Goal: Task Accomplishment & Management: Use online tool/utility

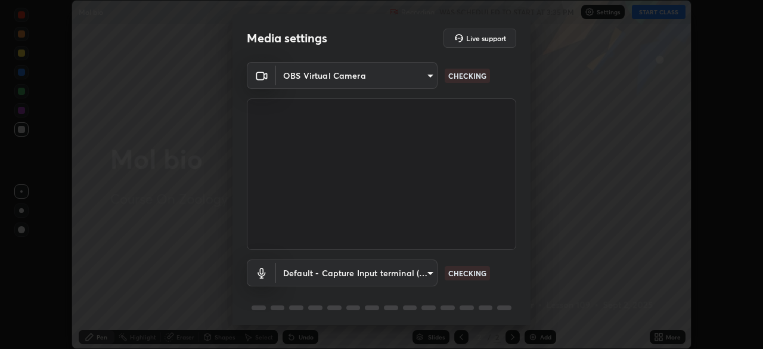
scroll to position [349, 763]
click at [426, 78] on body "Erase all Mol bio Recording WAS SCHEDULED TO START AT 3:35 PM Settings START CL…" at bounding box center [381, 174] width 763 height 349
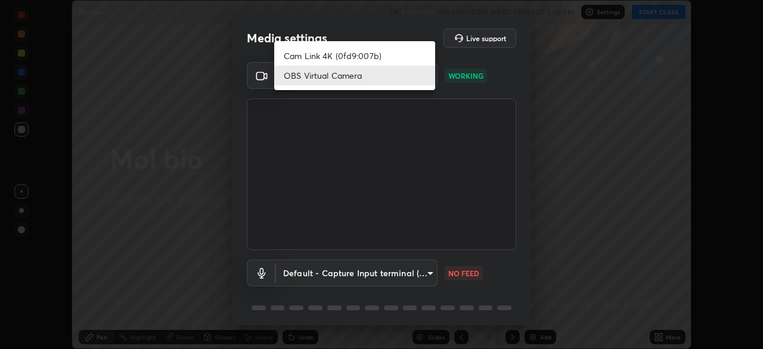
click at [397, 48] on li "Cam Link 4K (0fd9:007b)" at bounding box center [354, 56] width 161 height 20
type input "55b0da6aefd24438982a27c6421c83a582a8832625b81bb231f4e949ad6bd7a7"
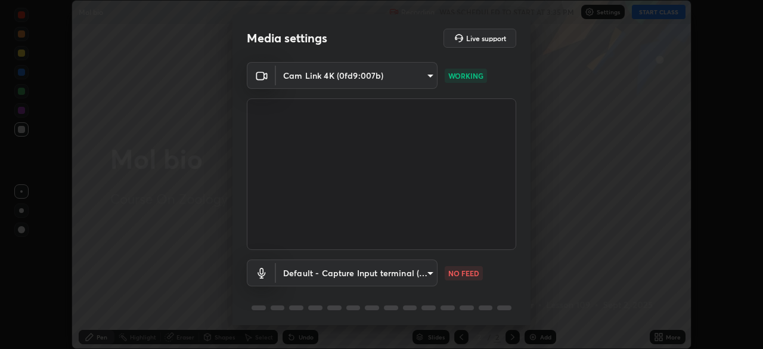
scroll to position [42, 0]
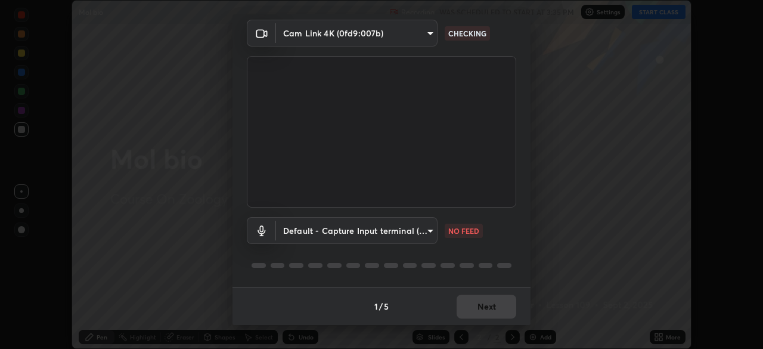
click at [428, 228] on body "Erase all Mol bio Recording WAS SCHEDULED TO START AT 3:35 PM Settings START CL…" at bounding box center [381, 174] width 763 height 349
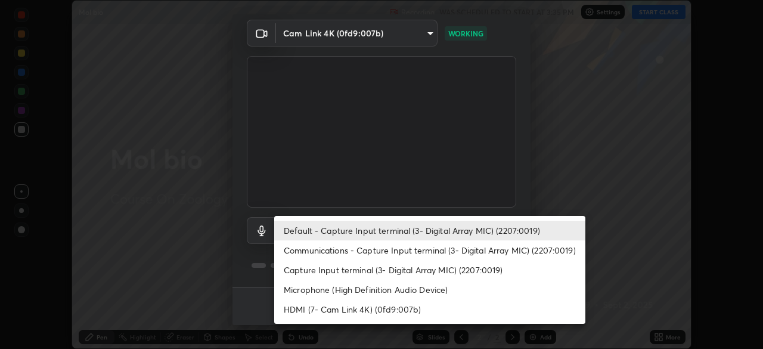
click at [338, 248] on li "Communications - Capture Input terminal (3- Digital Array MIC) (2207:0019)" at bounding box center [429, 250] width 311 height 20
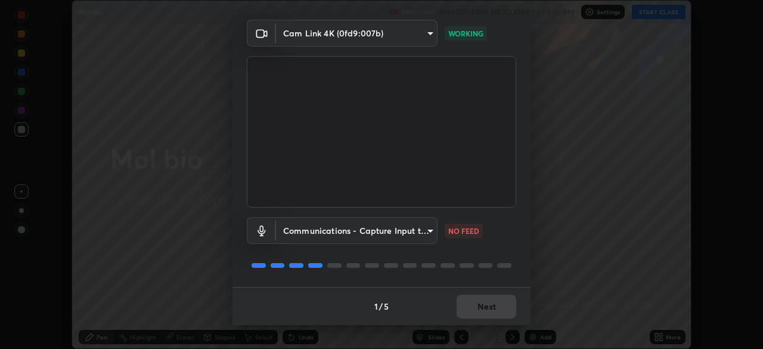
click at [321, 231] on body "Erase all Mol bio Recording WAS SCHEDULED TO START AT 3:35 PM Settings START CL…" at bounding box center [381, 174] width 763 height 349
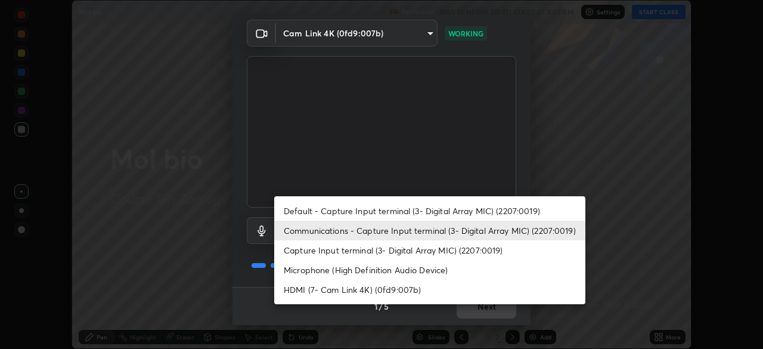
click at [321, 210] on li "Default - Capture Input terminal (3- Digital Array MIC) (2207:0019)" at bounding box center [429, 211] width 311 height 20
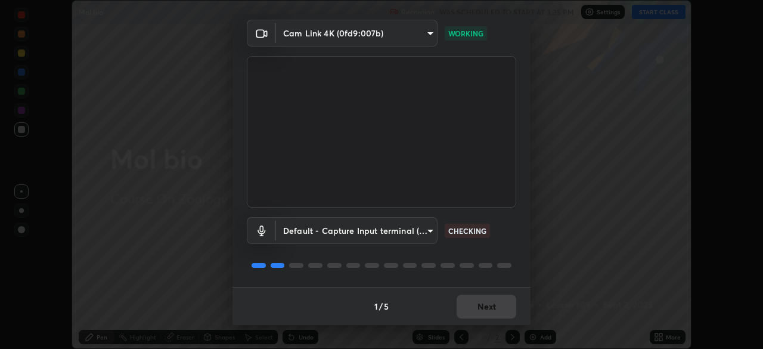
type input "default"
click at [479, 305] on button "Next" at bounding box center [487, 307] width 60 height 24
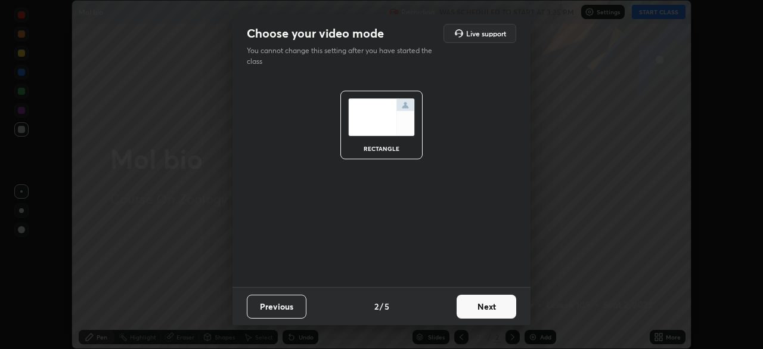
scroll to position [0, 0]
click at [482, 305] on button "Next" at bounding box center [487, 307] width 60 height 24
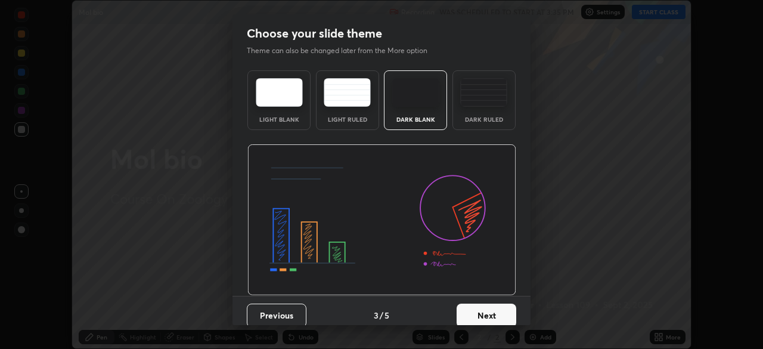
click at [494, 309] on button "Next" at bounding box center [487, 315] width 60 height 24
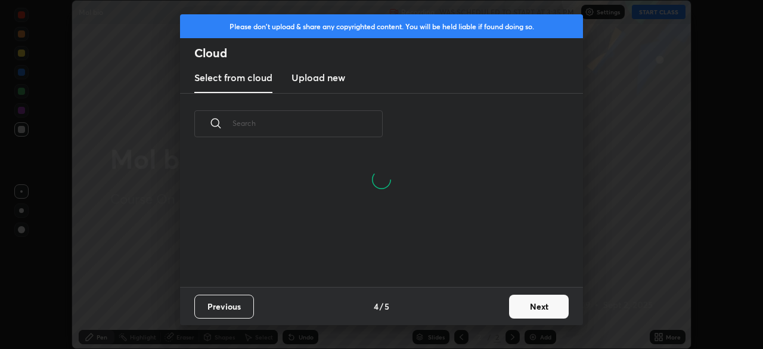
click at [283, 123] on input "text" at bounding box center [308, 123] width 150 height 51
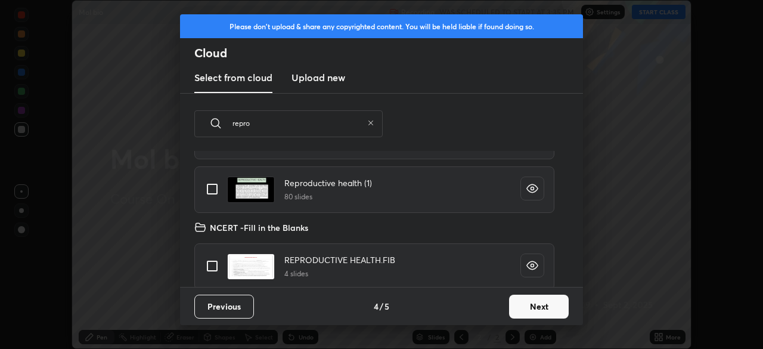
scroll to position [65, 0]
type input "repro"
click at [213, 189] on input "grid" at bounding box center [212, 188] width 25 height 25
checkbox input "true"
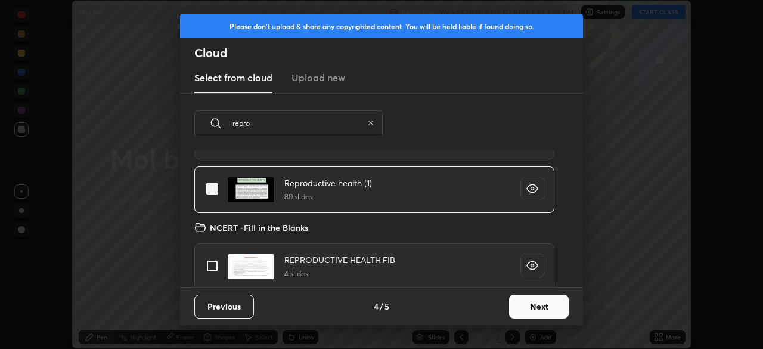
click at [532, 305] on button "Next" at bounding box center [539, 307] width 60 height 24
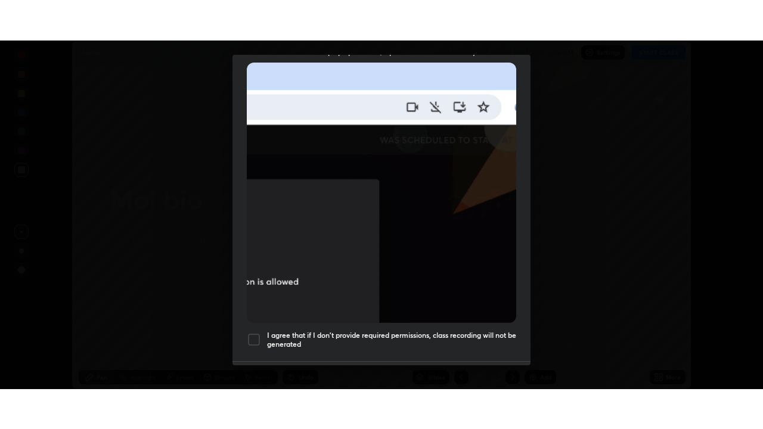
scroll to position [286, 0]
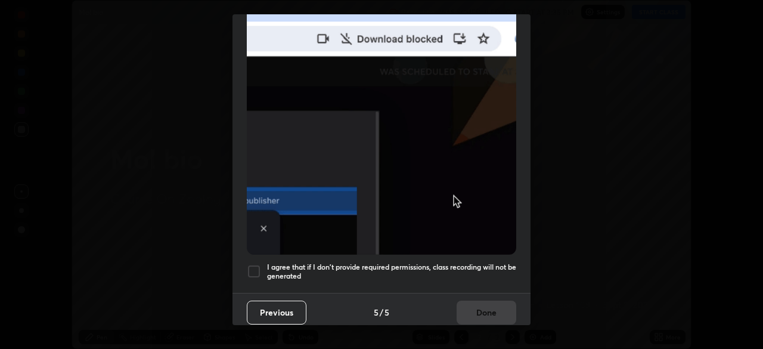
click at [254, 264] on div at bounding box center [254, 271] width 14 height 14
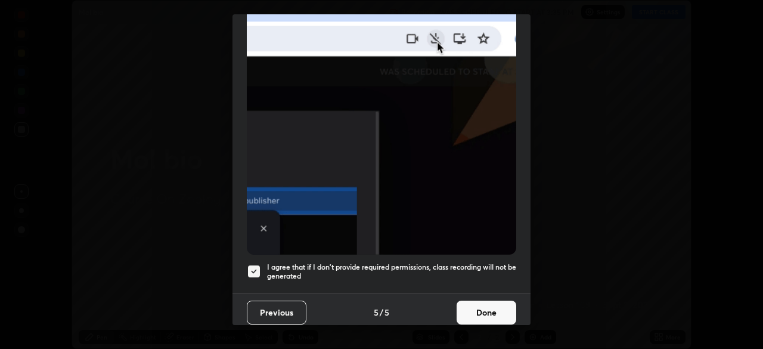
click at [485, 309] on button "Done" at bounding box center [487, 313] width 60 height 24
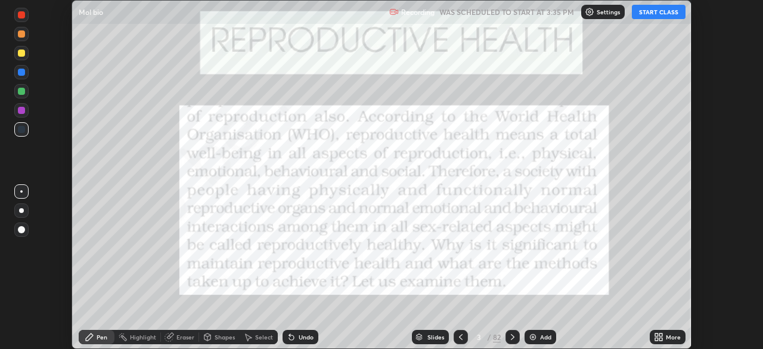
click at [668, 335] on div "More" at bounding box center [673, 337] width 15 height 6
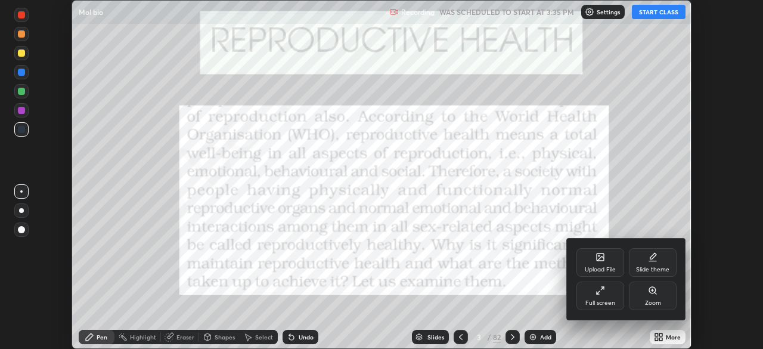
click at [606, 293] on div "Full screen" at bounding box center [601, 295] width 48 height 29
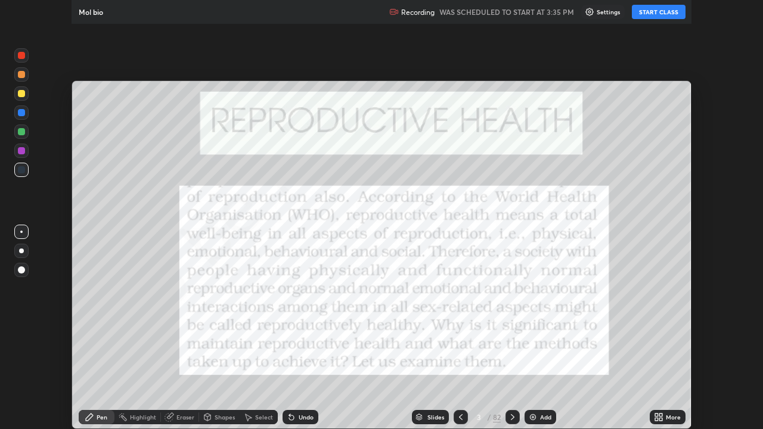
scroll to position [429, 763]
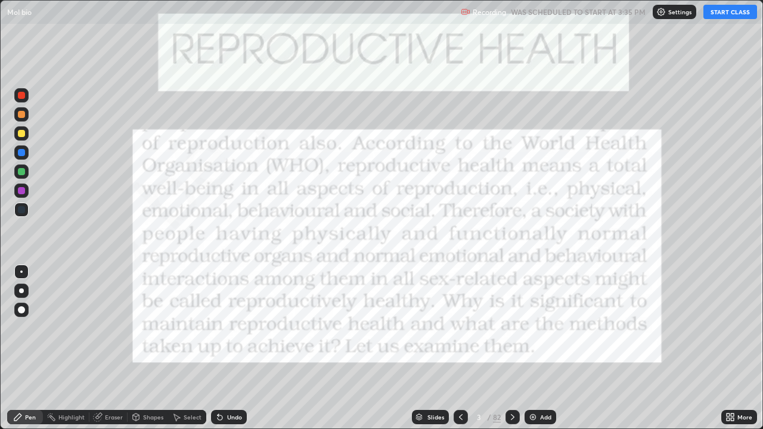
click at [723, 13] on button "START CLASS" at bounding box center [731, 12] width 54 height 14
click at [67, 348] on div "Highlight" at bounding box center [71, 417] width 26 height 6
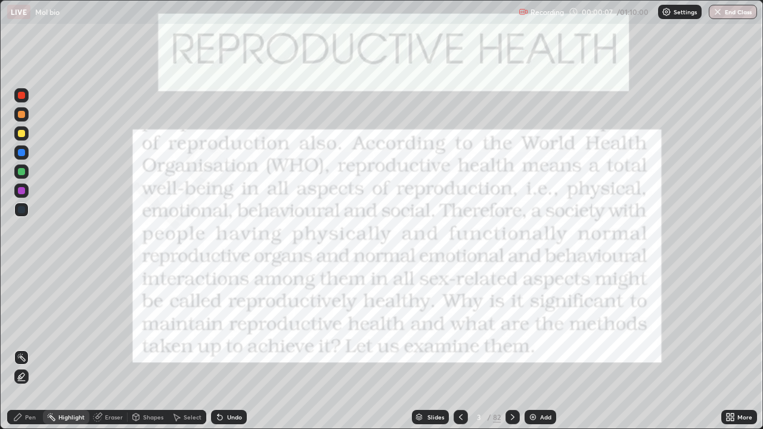
click at [23, 100] on div at bounding box center [21, 95] width 14 height 14
click at [543, 348] on div "Add" at bounding box center [545, 417] width 11 height 6
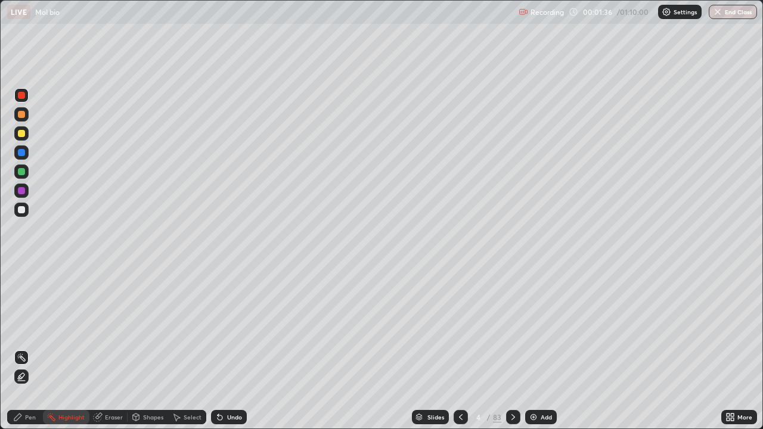
click at [21, 133] on div at bounding box center [21, 133] width 7 height 7
click at [29, 348] on div "Pen" at bounding box center [30, 417] width 11 height 6
click at [24, 213] on div at bounding box center [21, 210] width 14 height 14
click at [24, 117] on div at bounding box center [21, 114] width 14 height 14
click at [111, 348] on div "Eraser" at bounding box center [114, 417] width 18 height 6
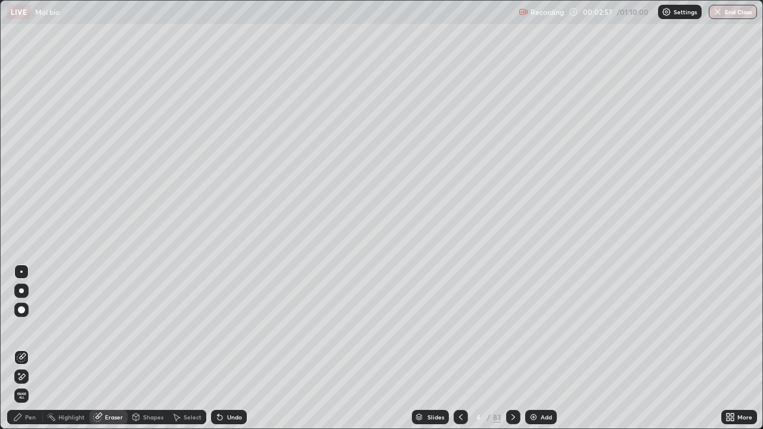
click at [21, 348] on div "Pen" at bounding box center [25, 417] width 36 height 14
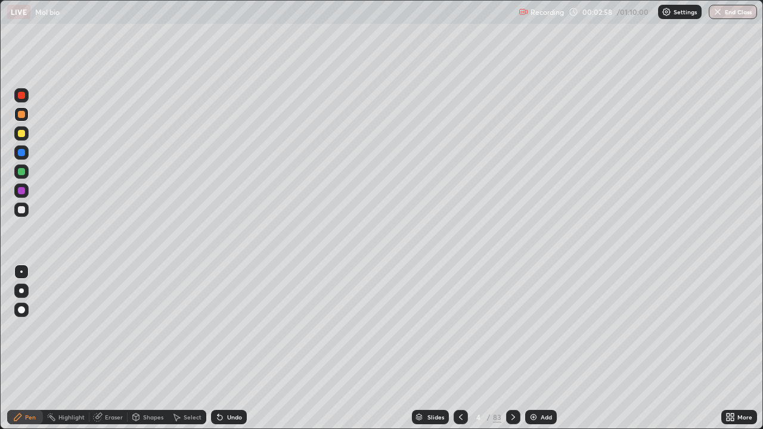
click at [26, 211] on div at bounding box center [21, 210] width 14 height 14
click at [22, 135] on div at bounding box center [21, 133] width 7 height 7
click at [21, 210] on div at bounding box center [21, 209] width 7 height 7
click at [228, 348] on div "Undo" at bounding box center [234, 417] width 15 height 6
click at [225, 348] on div "Undo" at bounding box center [229, 417] width 36 height 14
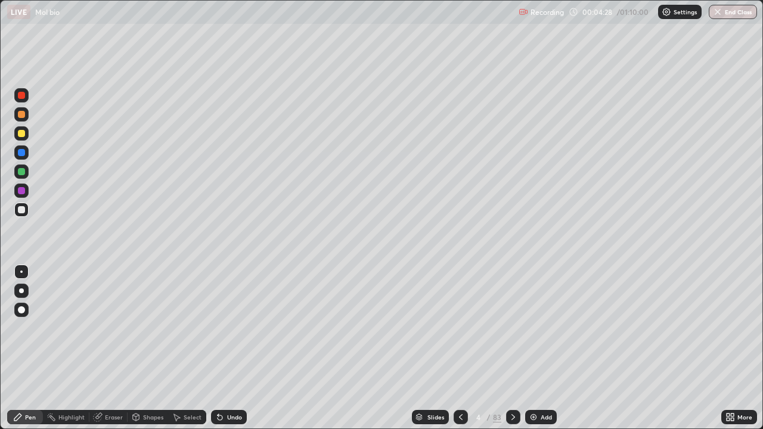
click at [225, 348] on div "Undo" at bounding box center [229, 417] width 36 height 14
click at [114, 348] on div "Eraser" at bounding box center [114, 417] width 18 height 6
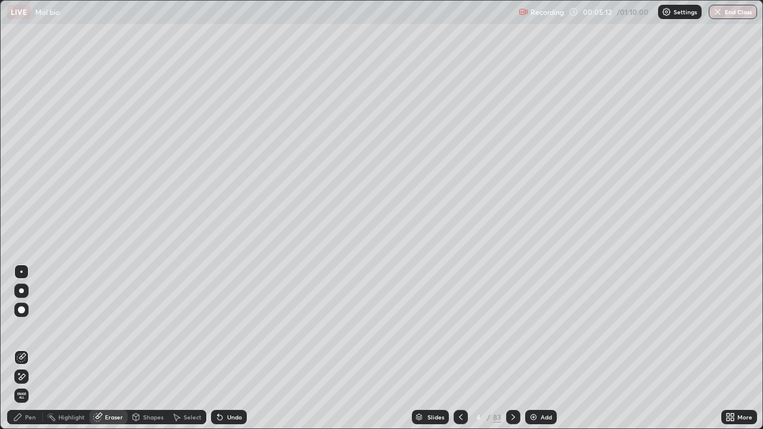
click at [34, 348] on div "Pen" at bounding box center [30, 417] width 11 height 6
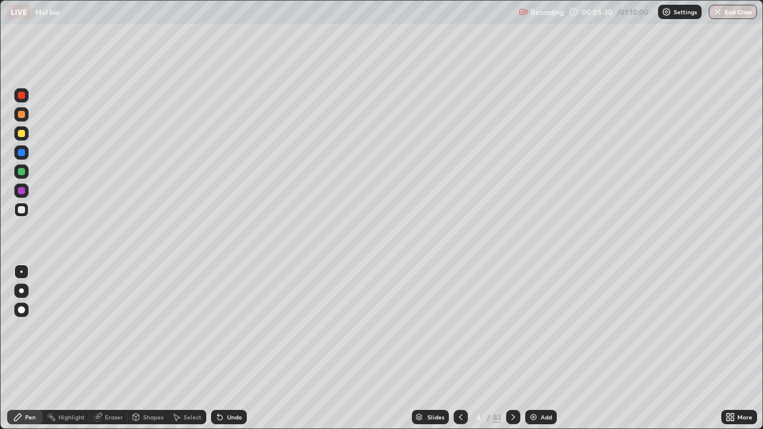
click at [24, 134] on div at bounding box center [21, 133] width 7 height 7
click at [22, 113] on div at bounding box center [21, 114] width 7 height 7
click at [21, 134] on div at bounding box center [21, 133] width 7 height 7
click at [541, 348] on div "Add" at bounding box center [546, 417] width 11 height 6
click at [26, 134] on div at bounding box center [21, 133] width 14 height 14
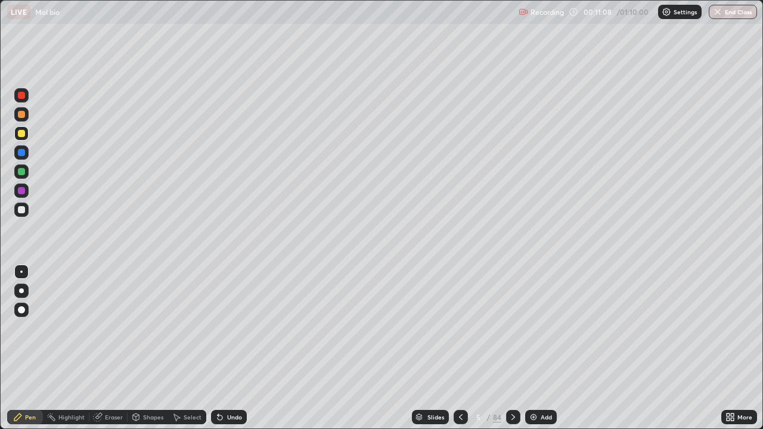
click at [21, 210] on div at bounding box center [21, 209] width 7 height 7
click at [23, 133] on div at bounding box center [21, 133] width 7 height 7
click at [21, 115] on div at bounding box center [21, 114] width 7 height 7
click at [26, 137] on div at bounding box center [21, 133] width 14 height 14
click at [28, 114] on div at bounding box center [21, 114] width 14 height 14
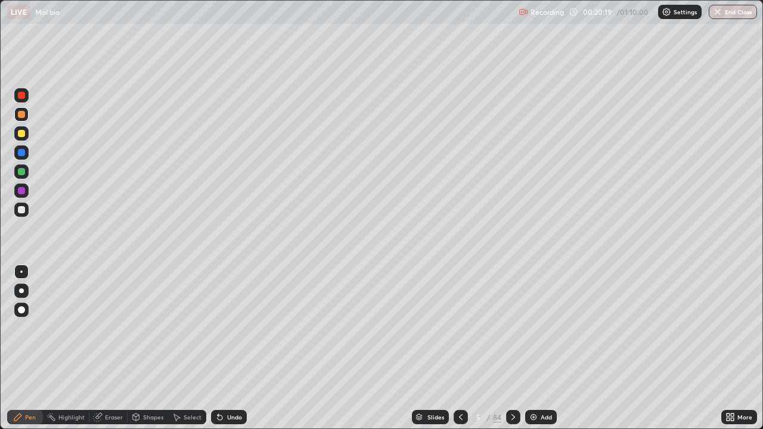
click at [546, 348] on div "Add" at bounding box center [546, 417] width 11 height 6
click at [461, 348] on icon at bounding box center [461, 418] width 10 height 10
click at [512, 348] on icon at bounding box center [514, 418] width 10 height 10
click at [21, 210] on div at bounding box center [21, 209] width 7 height 7
click at [24, 140] on div at bounding box center [21, 133] width 14 height 14
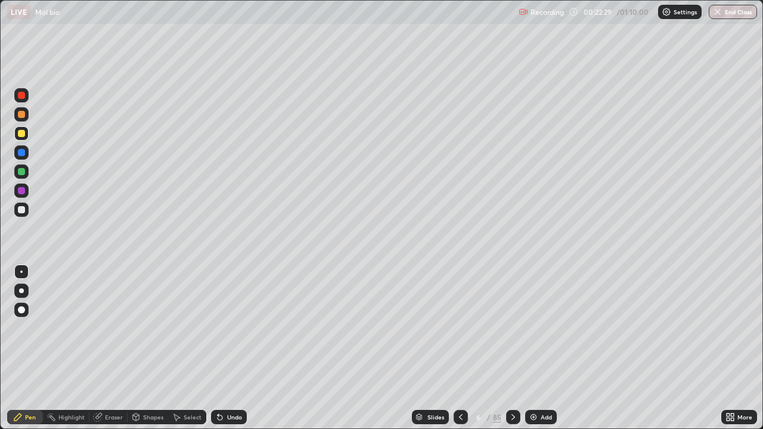
click at [21, 211] on div at bounding box center [21, 209] width 7 height 7
click at [20, 133] on div at bounding box center [21, 133] width 7 height 7
click at [22, 173] on div at bounding box center [21, 171] width 7 height 7
click at [22, 134] on div at bounding box center [21, 133] width 7 height 7
click at [23, 212] on div at bounding box center [21, 209] width 7 height 7
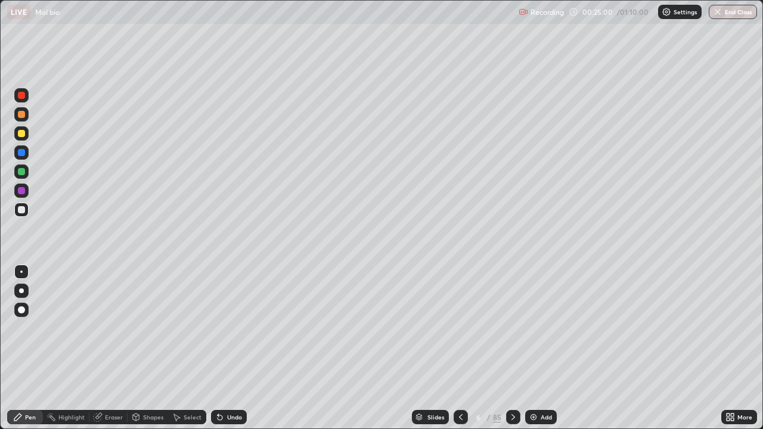
click at [22, 135] on div at bounding box center [21, 133] width 7 height 7
click at [21, 174] on div at bounding box center [21, 171] width 7 height 7
click at [23, 211] on div at bounding box center [21, 209] width 7 height 7
click at [543, 348] on div "Add" at bounding box center [546, 417] width 11 height 6
click at [460, 348] on icon at bounding box center [461, 418] width 10 height 10
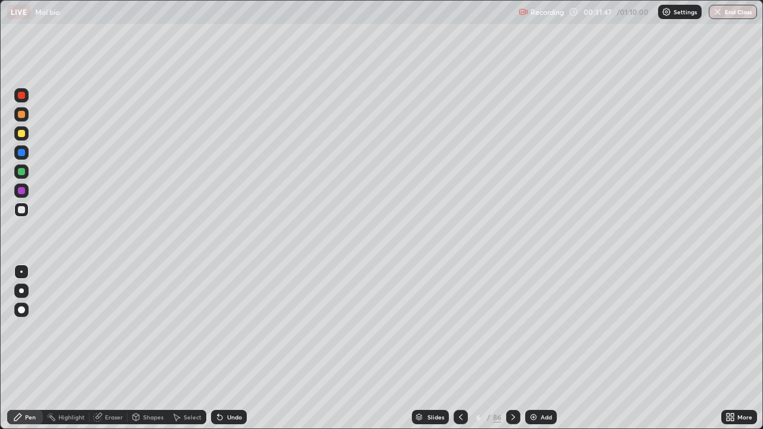
click at [513, 348] on icon at bounding box center [514, 418] width 10 height 10
click at [22, 132] on div at bounding box center [21, 133] width 7 height 7
click at [26, 209] on div at bounding box center [21, 210] width 14 height 14
click at [26, 177] on div at bounding box center [21, 172] width 14 height 14
click at [66, 348] on div "Highlight" at bounding box center [71, 417] width 26 height 6
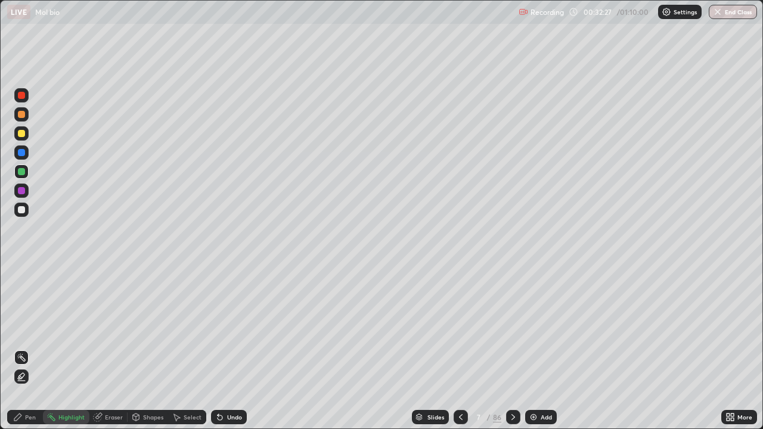
click at [22, 348] on icon at bounding box center [21, 377] width 2 height 2
click at [23, 154] on div at bounding box center [21, 152] width 7 height 7
click at [27, 348] on div "Pen" at bounding box center [30, 417] width 11 height 6
click at [21, 191] on div at bounding box center [21, 190] width 7 height 7
click at [236, 348] on div "Undo" at bounding box center [234, 417] width 15 height 6
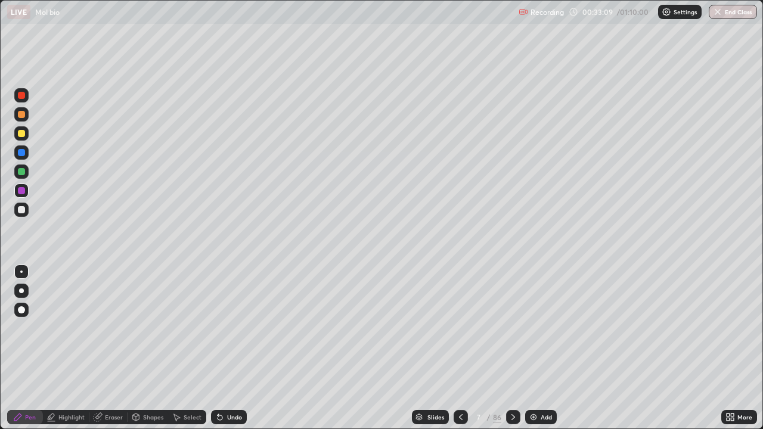
click at [237, 348] on div "Undo" at bounding box center [234, 417] width 15 height 6
click at [239, 348] on div "Undo" at bounding box center [234, 417] width 15 height 6
click at [22, 210] on div at bounding box center [21, 209] width 7 height 7
click at [17, 133] on div at bounding box center [21, 133] width 14 height 14
click at [23, 191] on div at bounding box center [21, 190] width 7 height 7
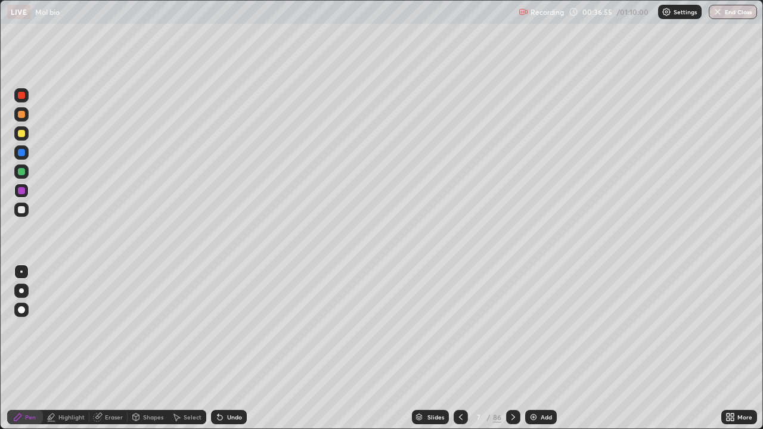
click at [23, 210] on div at bounding box center [21, 209] width 7 height 7
click at [21, 212] on div at bounding box center [21, 209] width 7 height 7
click at [512, 348] on icon at bounding box center [514, 418] width 10 height 10
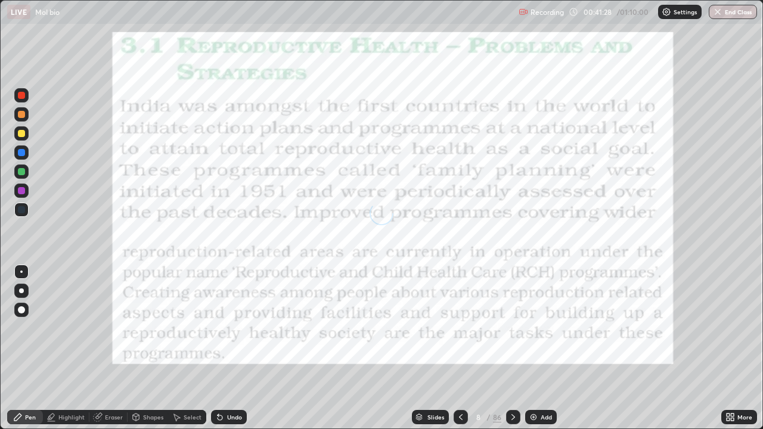
click at [460, 348] on icon at bounding box center [461, 418] width 10 height 10
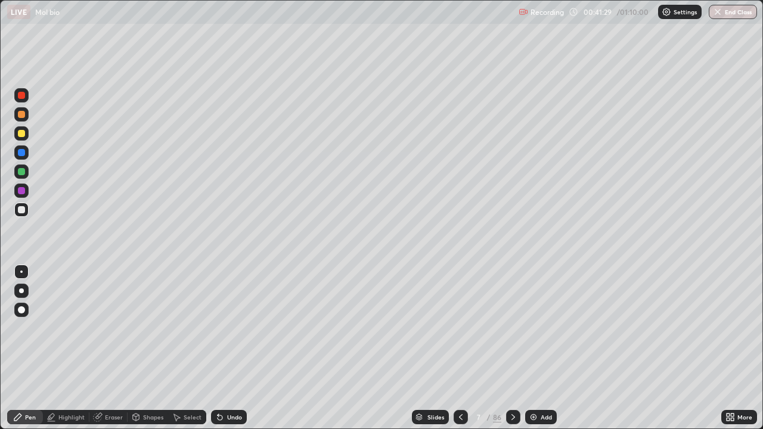
click at [549, 348] on div "Add" at bounding box center [541, 417] width 32 height 14
click at [460, 348] on icon at bounding box center [461, 418] width 10 height 10
click at [21, 151] on div at bounding box center [21, 152] width 7 height 7
click at [21, 132] on div at bounding box center [21, 133] width 7 height 7
click at [24, 116] on div at bounding box center [21, 114] width 7 height 7
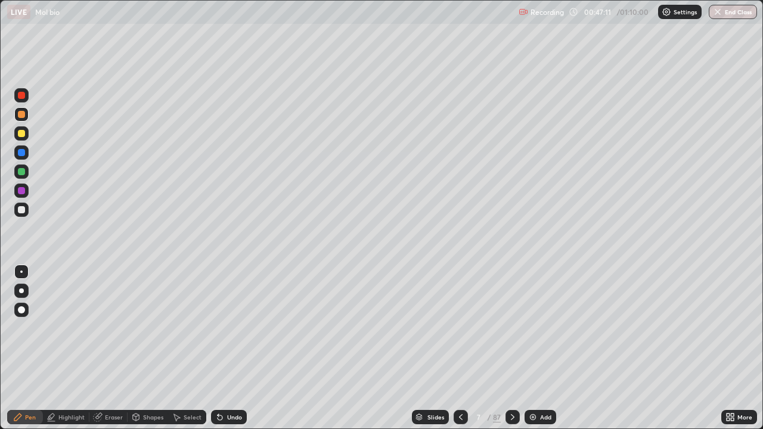
click at [537, 348] on div "Add" at bounding box center [541, 417] width 32 height 14
click at [24, 135] on div at bounding box center [21, 133] width 7 height 7
click at [24, 215] on div at bounding box center [21, 210] width 14 height 14
click at [24, 176] on div at bounding box center [21, 172] width 14 height 14
click at [22, 210] on div at bounding box center [21, 209] width 7 height 7
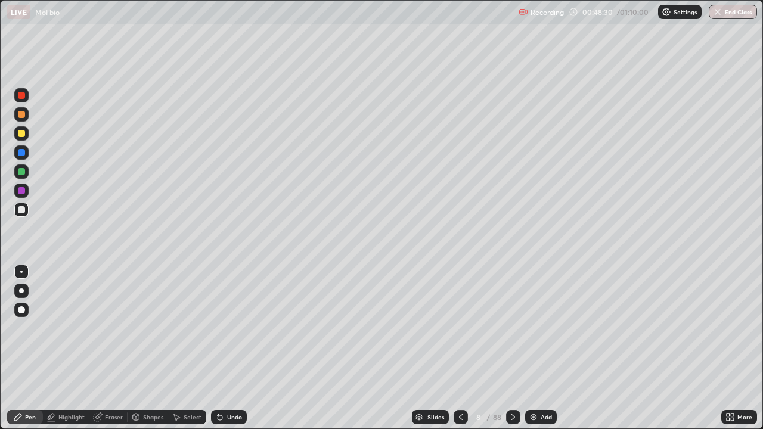
click at [21, 174] on div at bounding box center [21, 171] width 7 height 7
click at [541, 348] on div "Add" at bounding box center [546, 417] width 11 height 6
click at [22, 134] on div at bounding box center [21, 133] width 7 height 7
click at [24, 117] on div at bounding box center [21, 114] width 7 height 7
click at [23, 192] on div at bounding box center [21, 190] width 7 height 7
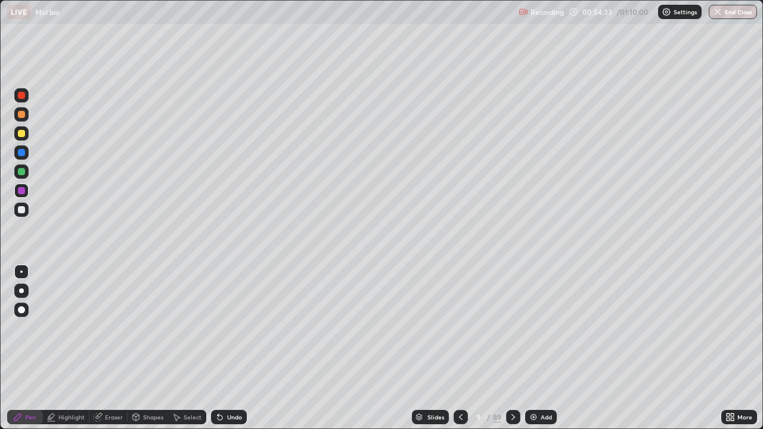
click at [24, 211] on div at bounding box center [21, 209] width 7 height 7
click at [22, 175] on div at bounding box center [21, 171] width 7 height 7
click at [22, 210] on div at bounding box center [21, 209] width 7 height 7
click at [19, 134] on div at bounding box center [21, 133] width 7 height 7
click at [23, 210] on div at bounding box center [21, 209] width 7 height 7
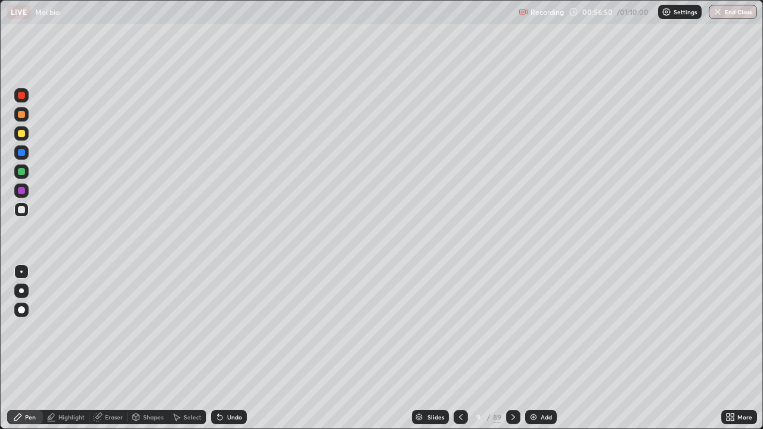
click at [236, 348] on div "Undo" at bounding box center [234, 417] width 15 height 6
click at [22, 171] on div at bounding box center [21, 171] width 7 height 7
click at [24, 131] on div at bounding box center [21, 133] width 7 height 7
click at [27, 210] on div at bounding box center [21, 210] width 14 height 14
click at [554, 348] on div "Add" at bounding box center [541, 417] width 32 height 14
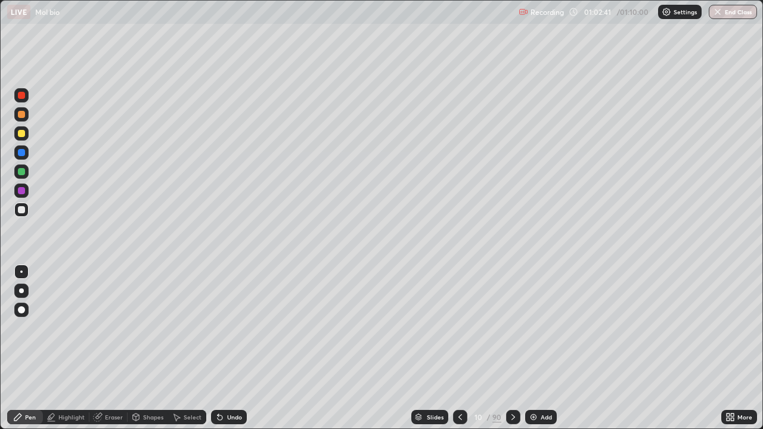
click at [513, 348] on icon at bounding box center [514, 418] width 10 height 10
click at [512, 348] on icon at bounding box center [514, 418] width 10 height 10
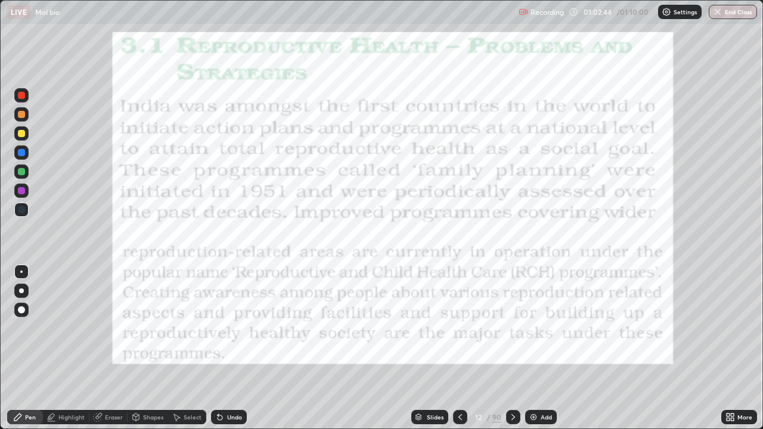
click at [512, 348] on icon at bounding box center [514, 418] width 10 height 10
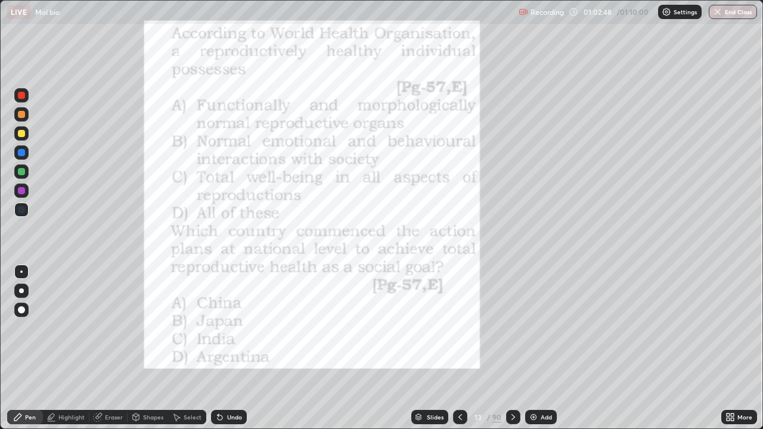
click at [512, 348] on icon at bounding box center [514, 417] width 4 height 6
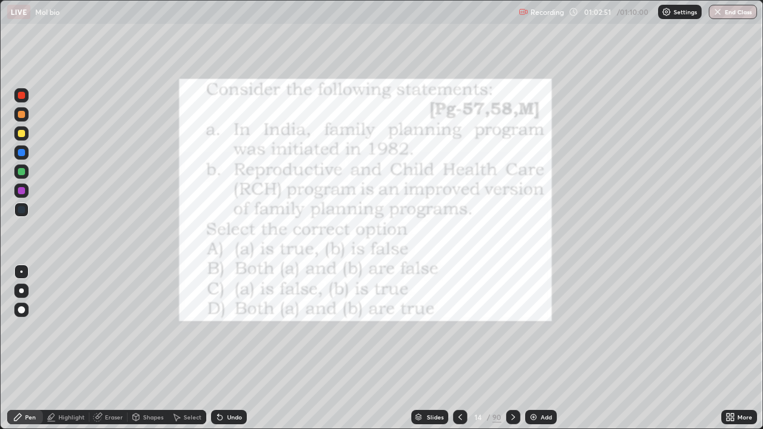
click at [459, 348] on icon at bounding box center [461, 418] width 10 height 10
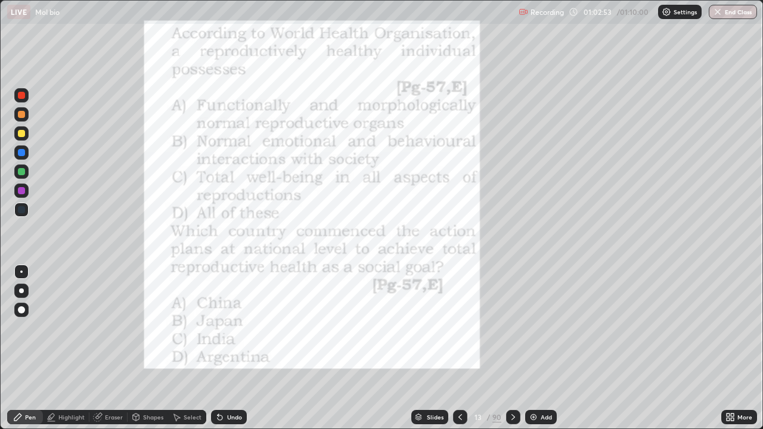
click at [458, 348] on icon at bounding box center [461, 418] width 10 height 10
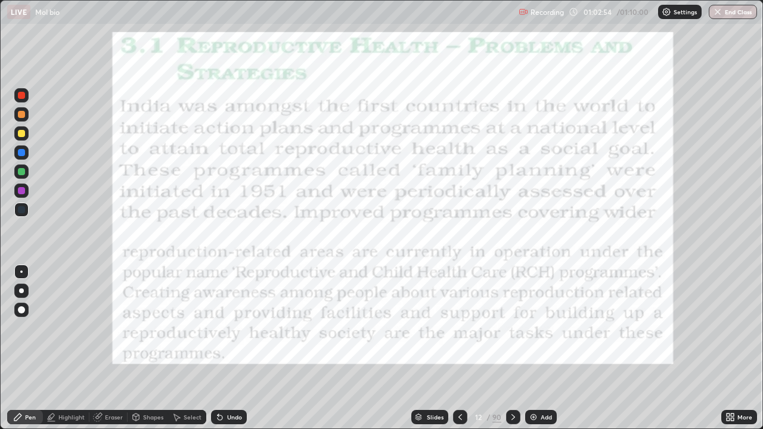
click at [512, 348] on icon at bounding box center [514, 418] width 10 height 10
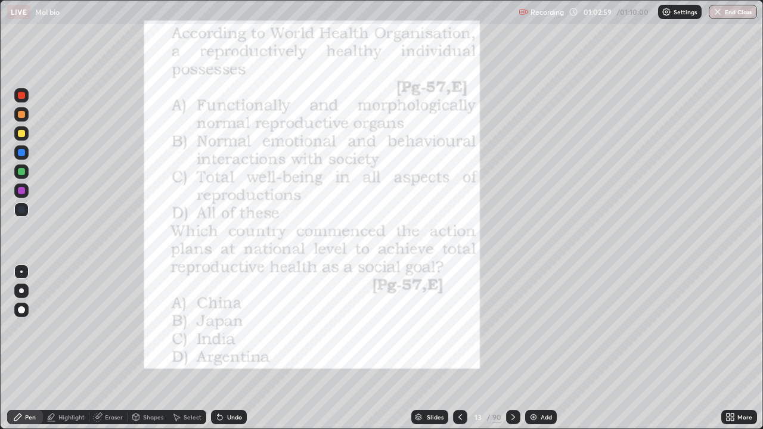
click at [23, 96] on div at bounding box center [21, 95] width 7 height 7
click at [514, 348] on icon at bounding box center [514, 418] width 10 height 10
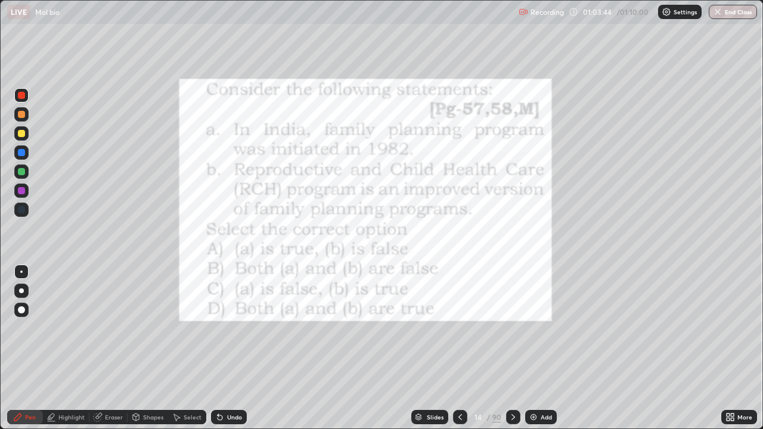
click at [512, 348] on icon at bounding box center [514, 418] width 10 height 10
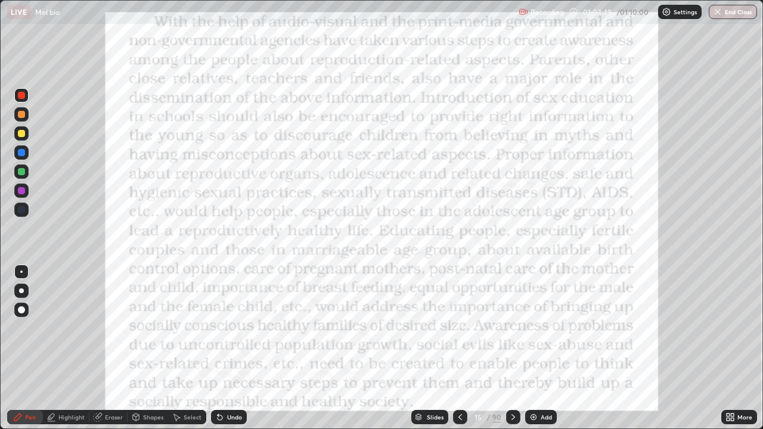
click at [512, 348] on icon at bounding box center [514, 417] width 4 height 6
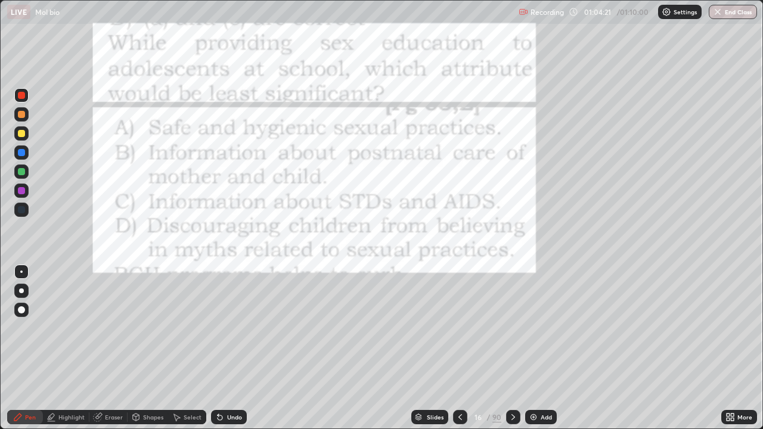
click at [513, 348] on icon at bounding box center [514, 417] width 4 height 6
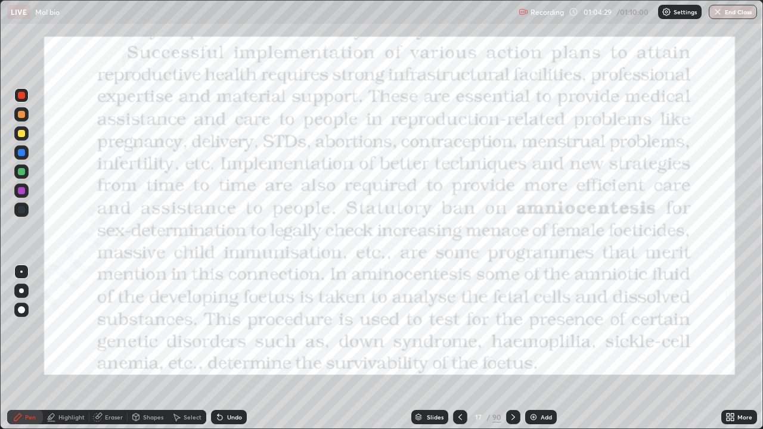
click at [514, 348] on icon at bounding box center [514, 418] width 10 height 10
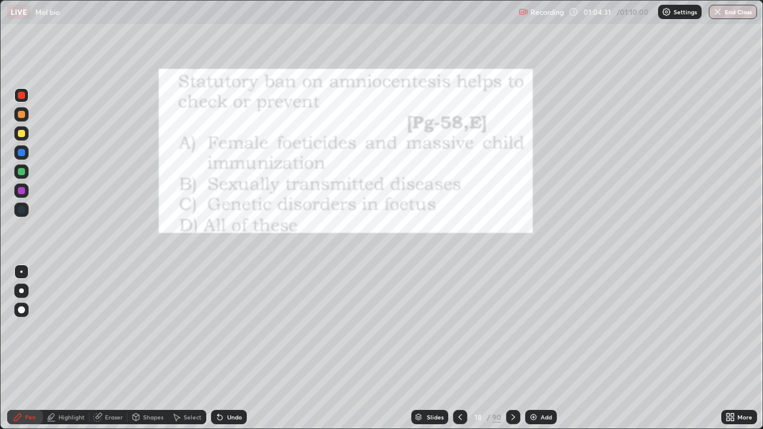
click at [459, 348] on icon at bounding box center [461, 417] width 4 height 6
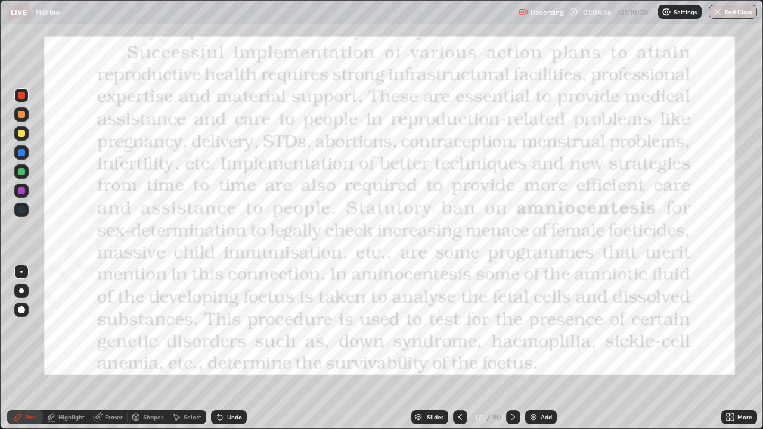
click at [512, 348] on icon at bounding box center [514, 418] width 10 height 10
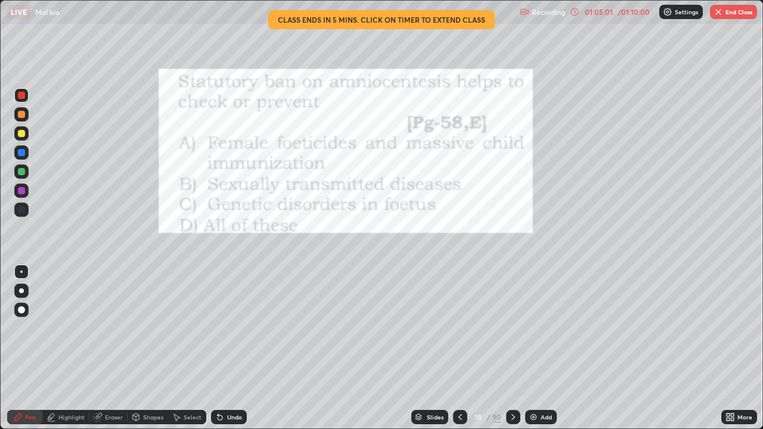
click at [506, 348] on div at bounding box center [513, 417] width 14 height 14
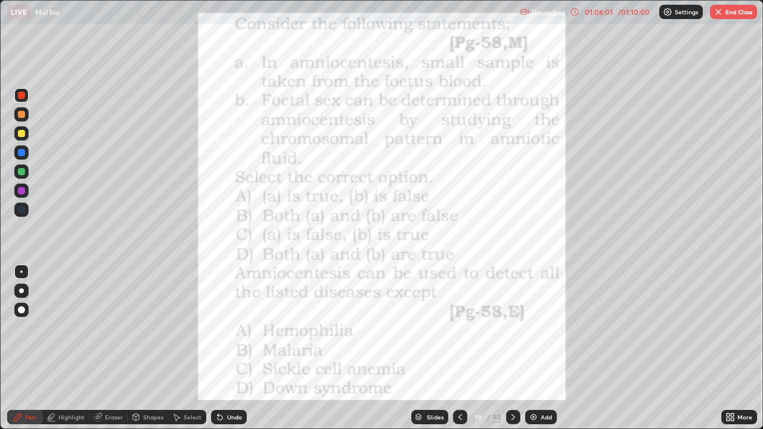
click at [512, 348] on icon at bounding box center [514, 418] width 10 height 10
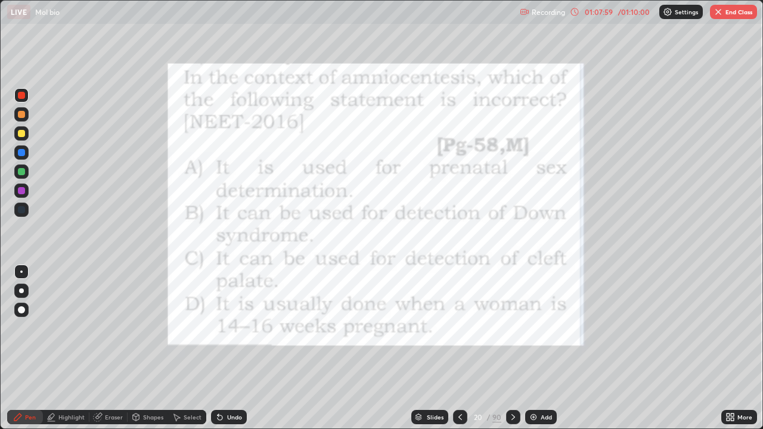
click at [512, 348] on icon at bounding box center [514, 418] width 10 height 10
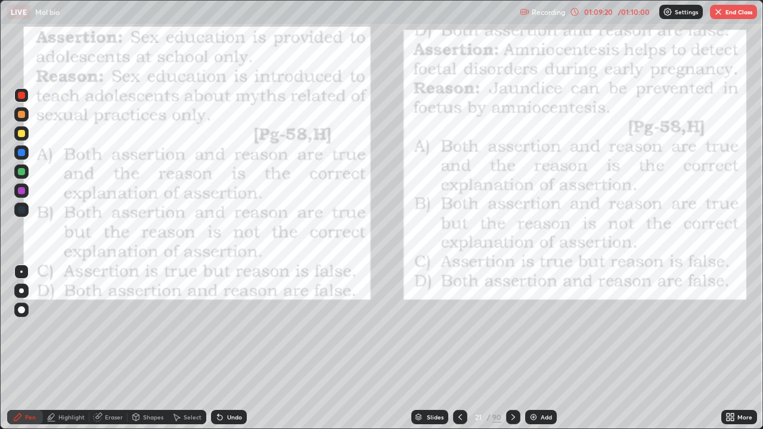
click at [512, 348] on icon at bounding box center [514, 418] width 10 height 10
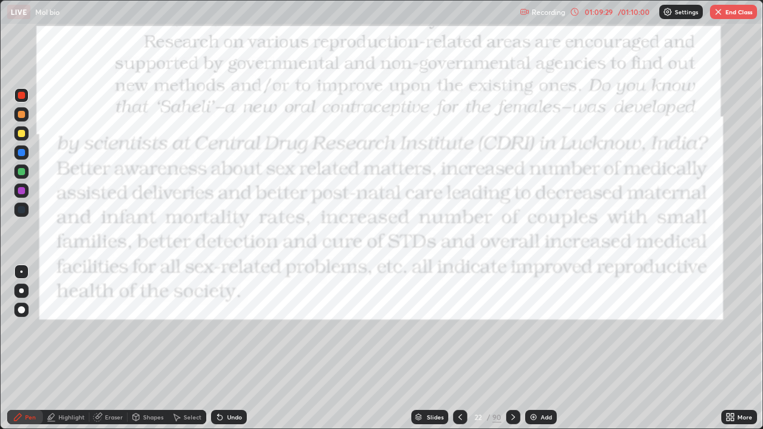
click at [512, 348] on icon at bounding box center [514, 418] width 10 height 10
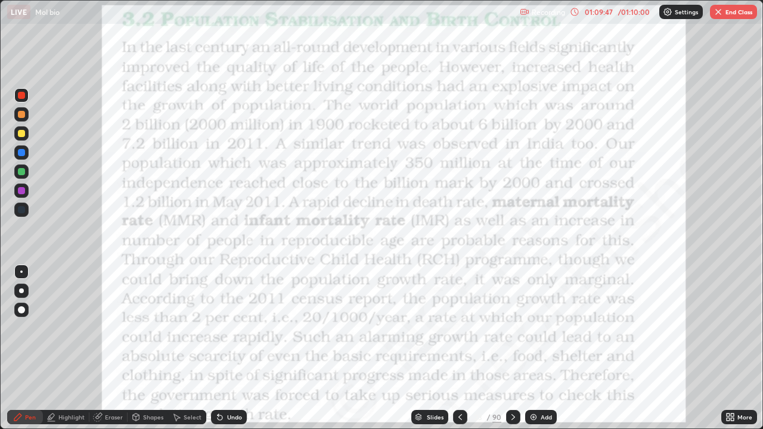
click at [435, 348] on div "Slides" at bounding box center [435, 417] width 17 height 6
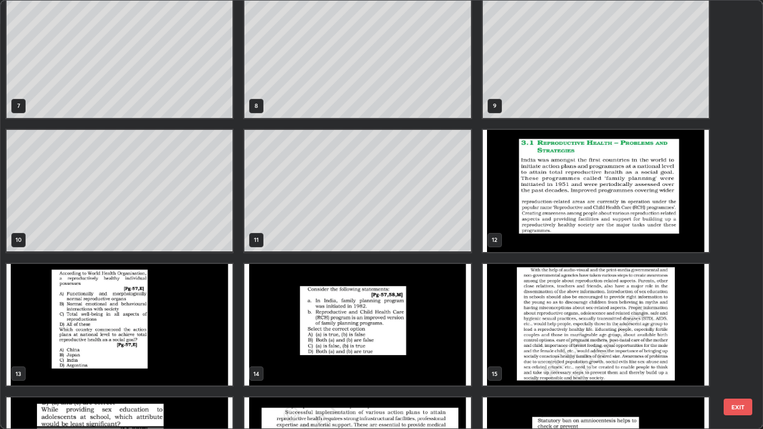
scroll to position [253, 0]
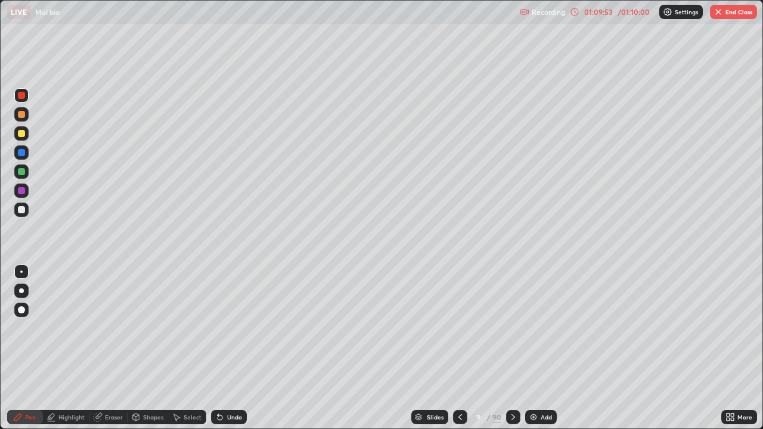
click at [22, 210] on div at bounding box center [21, 209] width 7 height 7
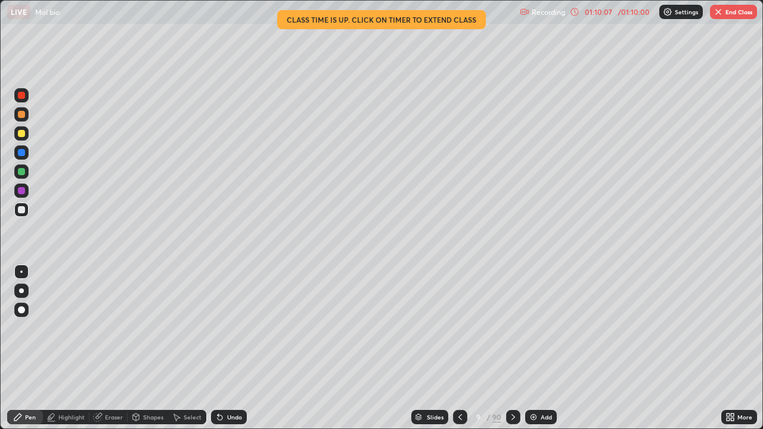
click at [427, 348] on div "Slides" at bounding box center [435, 417] width 17 height 6
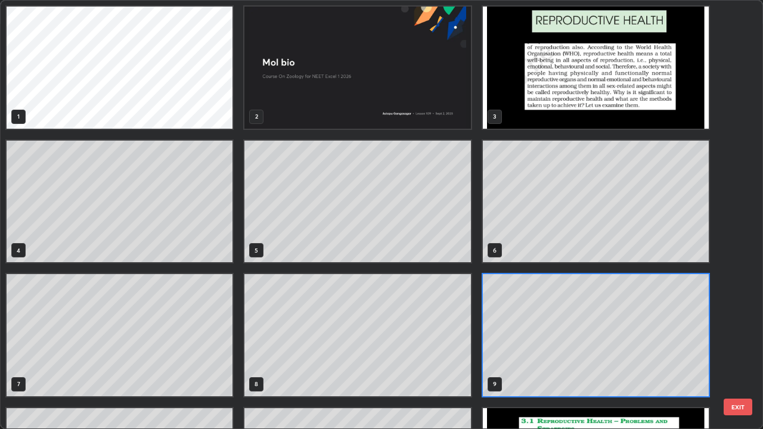
scroll to position [425, 756]
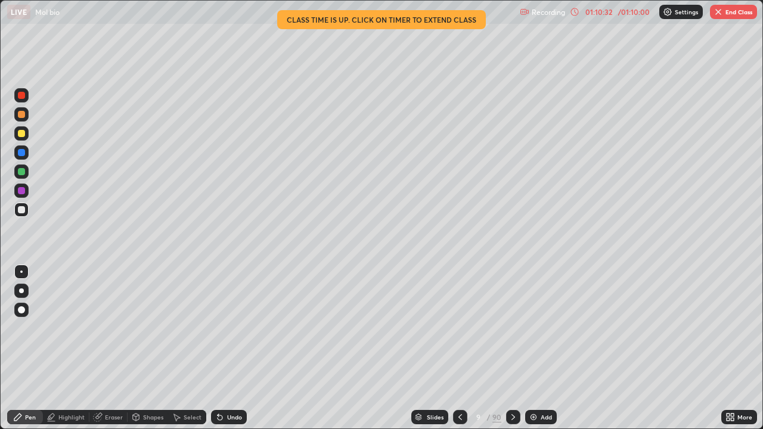
click at [512, 348] on icon at bounding box center [514, 418] width 10 height 10
click at [460, 348] on icon at bounding box center [461, 418] width 10 height 10
click at [437, 348] on div "Slides" at bounding box center [435, 417] width 17 height 6
click at [510, 348] on icon at bounding box center [514, 418] width 10 height 10
click at [511, 348] on div at bounding box center [513, 417] width 14 height 14
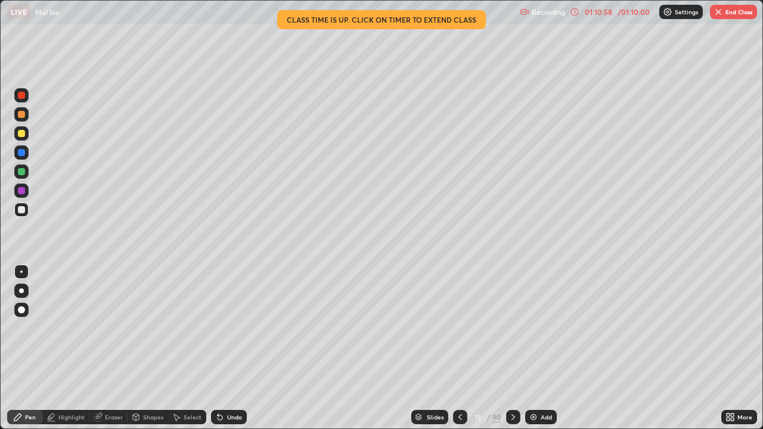
click at [435, 348] on div "Slides" at bounding box center [435, 417] width 17 height 6
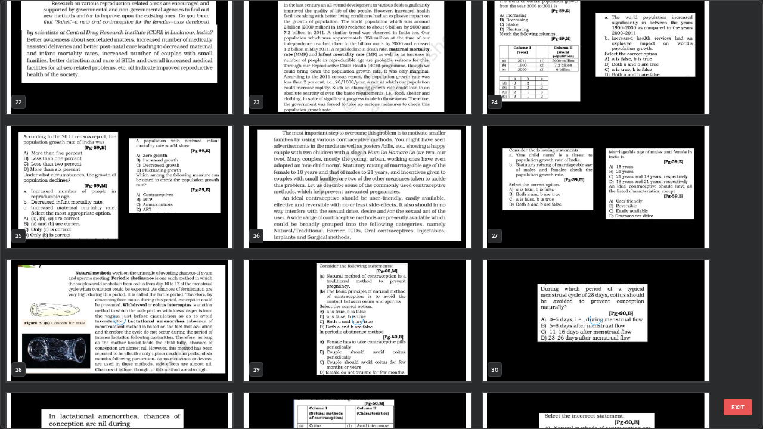
click at [610, 264] on div "22 23 24 25 26 27 28 29 30 31 32 33 34 35 36" at bounding box center [371, 215] width 741 height 428
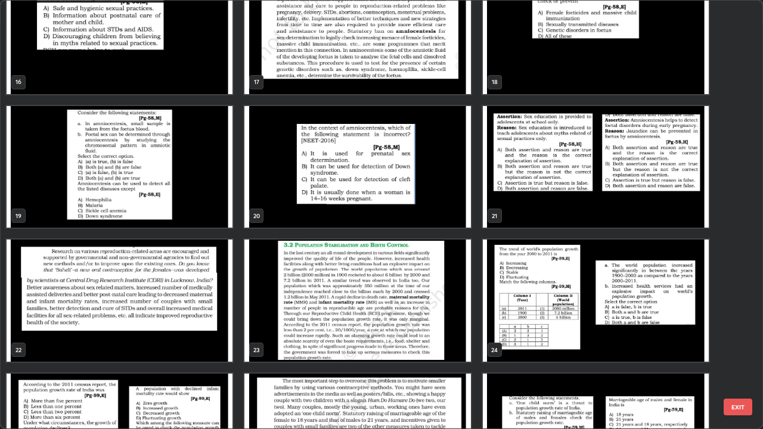
scroll to position [703, 0]
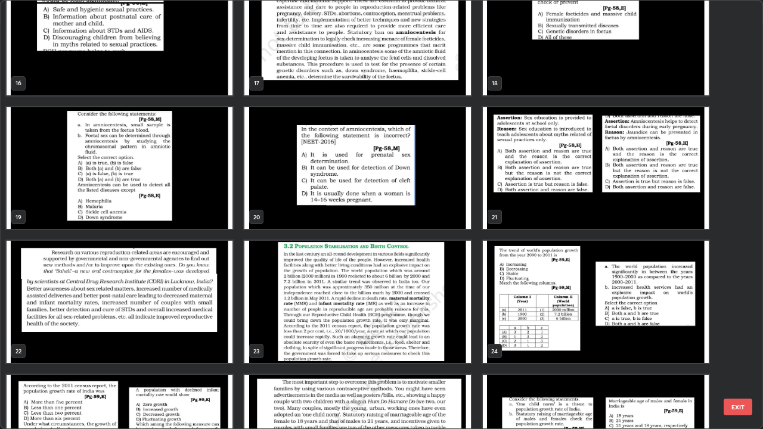
click at [550, 317] on img "grid" at bounding box center [596, 302] width 226 height 122
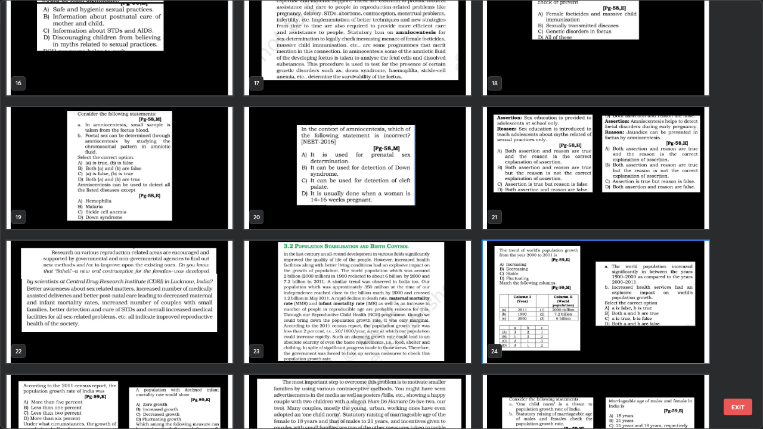
click at [555, 317] on img "grid" at bounding box center [596, 302] width 226 height 122
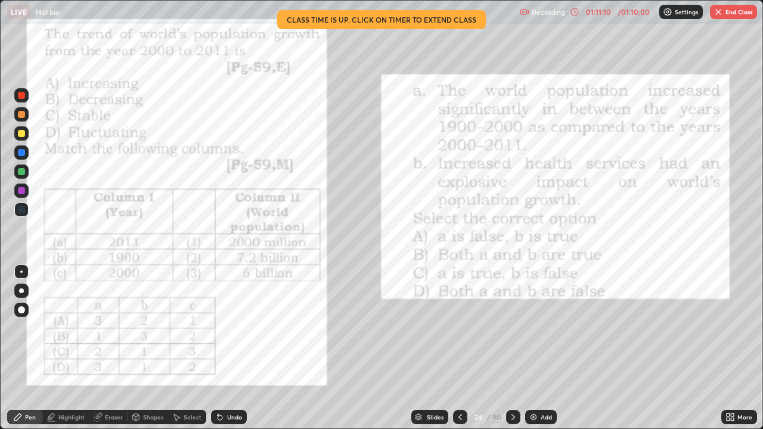
click at [21, 100] on div at bounding box center [21, 95] width 14 height 14
click at [513, 348] on icon at bounding box center [514, 418] width 10 height 10
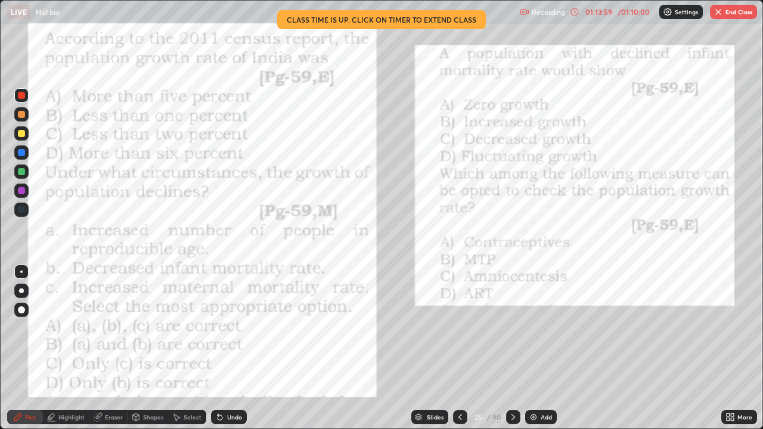
click at [513, 348] on icon at bounding box center [514, 418] width 10 height 10
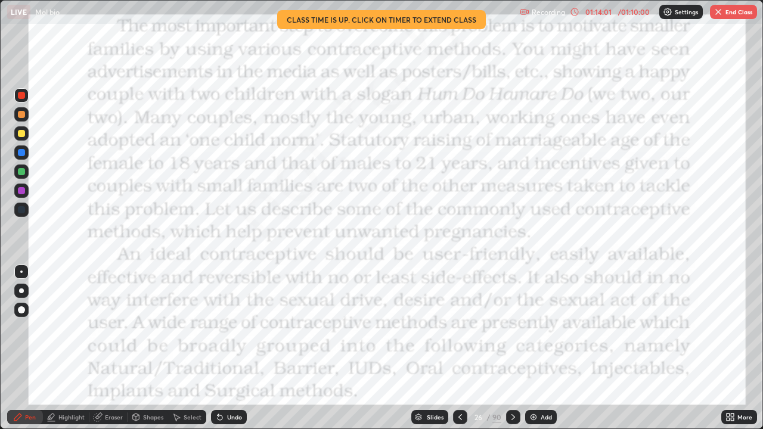
click at [511, 348] on icon at bounding box center [514, 418] width 10 height 10
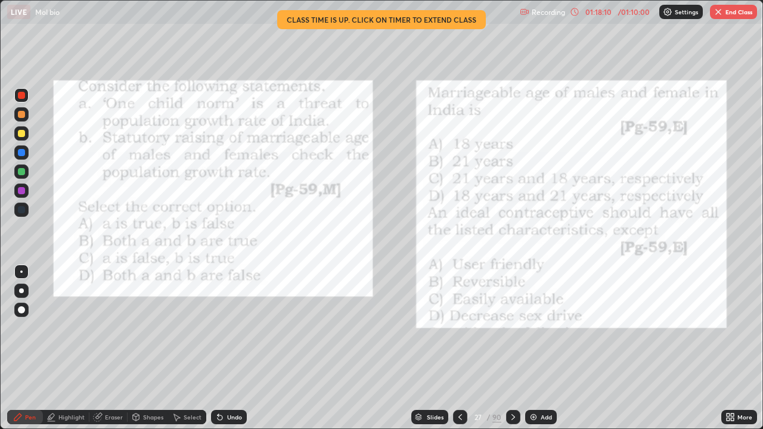
click at [513, 348] on icon at bounding box center [514, 417] width 4 height 6
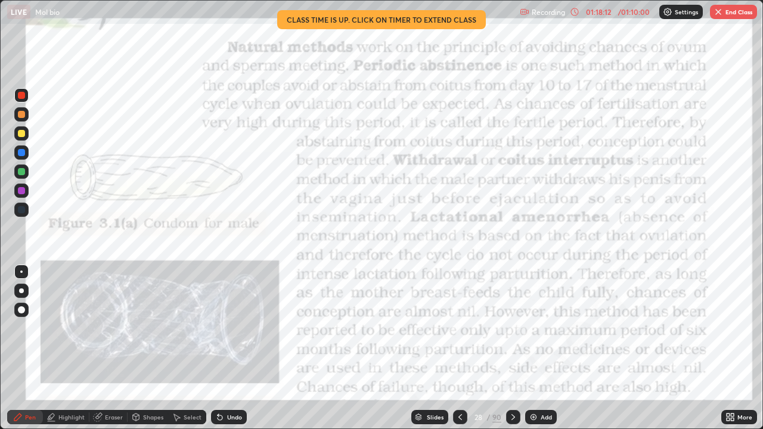
click at [459, 348] on icon at bounding box center [461, 418] width 10 height 10
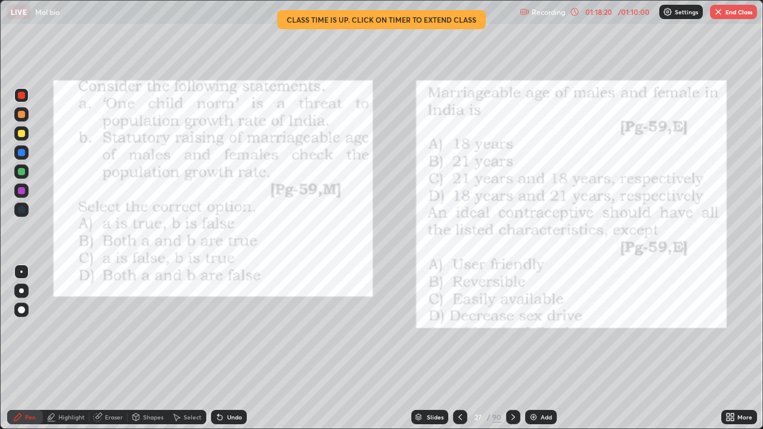
click at [729, 14] on button "End Class" at bounding box center [733, 12] width 47 height 14
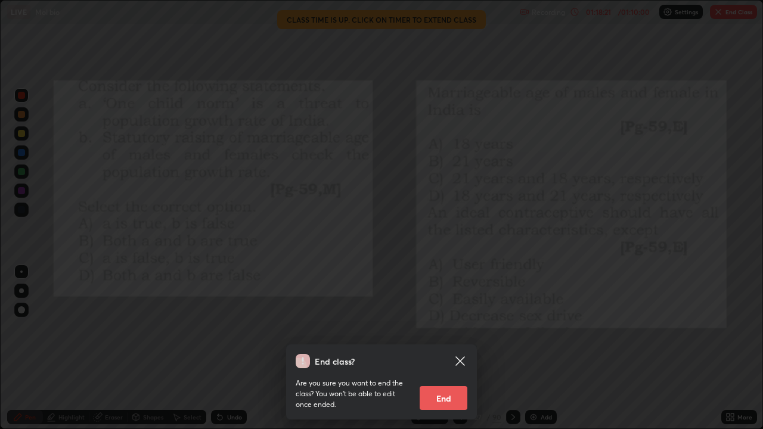
click at [455, 348] on button "End" at bounding box center [444, 398] width 48 height 24
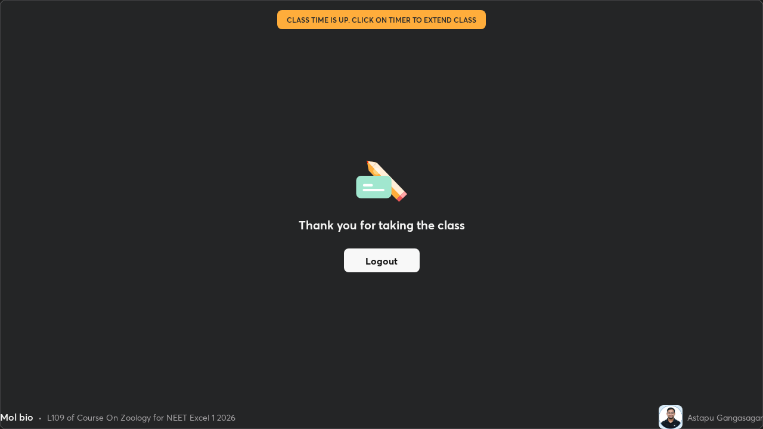
click at [410, 262] on button "Logout" at bounding box center [382, 261] width 76 height 24
click at [405, 264] on button "Logout" at bounding box center [382, 261] width 76 height 24
click at [398, 266] on button "Logout" at bounding box center [382, 261] width 76 height 24
